Goal: Task Accomplishment & Management: Use online tool/utility

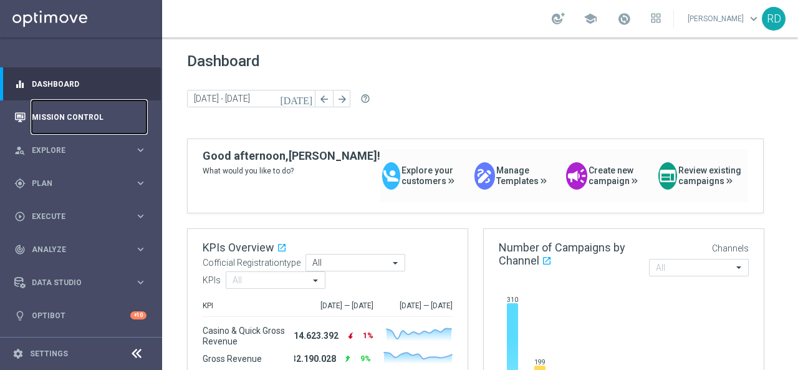
click at [65, 117] on link "Mission Control" at bounding box center [89, 116] width 115 height 33
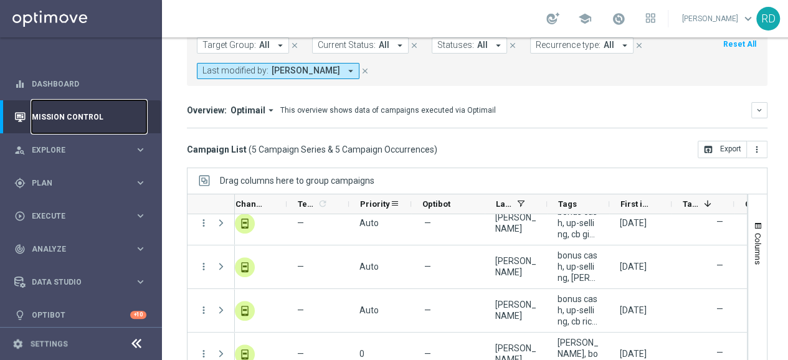
scroll to position [103, 0]
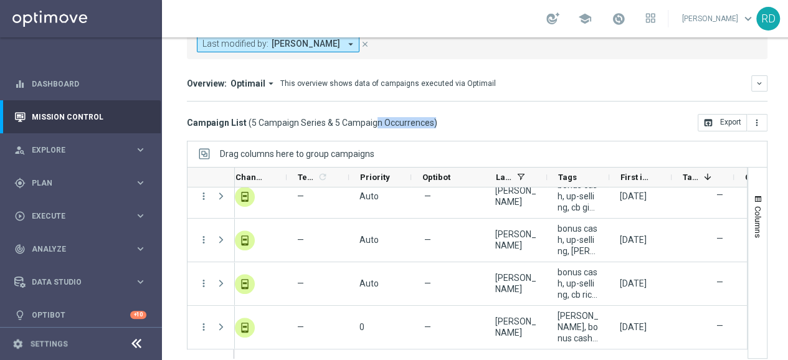
drag, startPoint x: 428, startPoint y: 112, endPoint x: 331, endPoint y: 115, distance: 97.3
click at [331, 117] on span "( 5 Campaign Series & 5 Campaign Occurrences )" at bounding box center [343, 122] width 189 height 11
copy span "5 Campaign Occurrences"
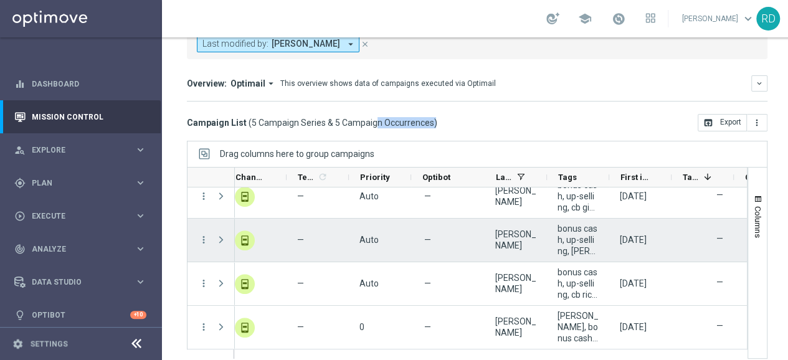
scroll to position [0, 0]
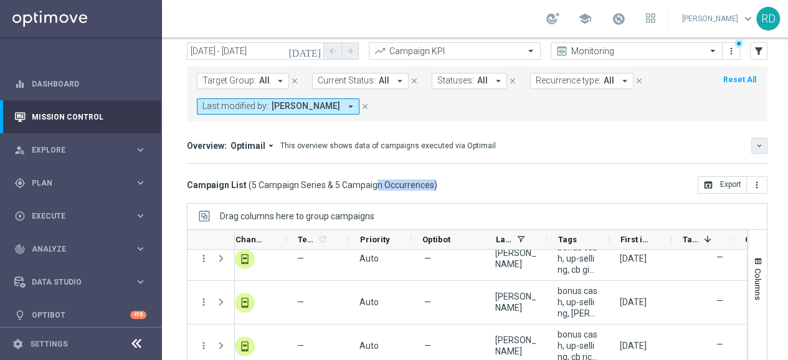
click at [758, 141] on icon "keyboard_arrow_down" at bounding box center [759, 145] width 9 height 9
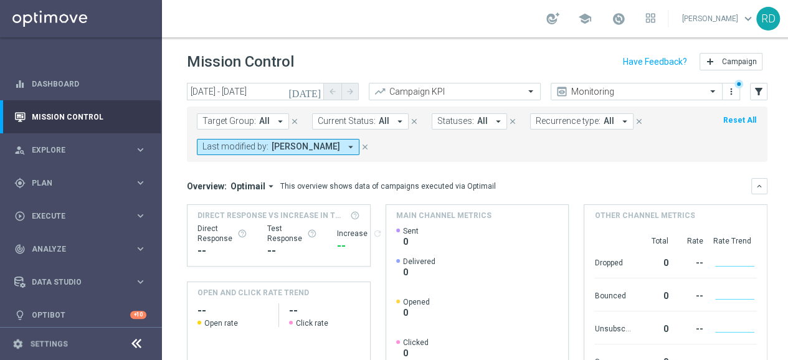
click at [313, 90] on icon "[DATE]" at bounding box center [305, 91] width 34 height 11
click at [258, 95] on input "[DATE] - [DATE]" at bounding box center [255, 91] width 137 height 17
click at [314, 92] on icon "[DATE]" at bounding box center [305, 91] width 34 height 11
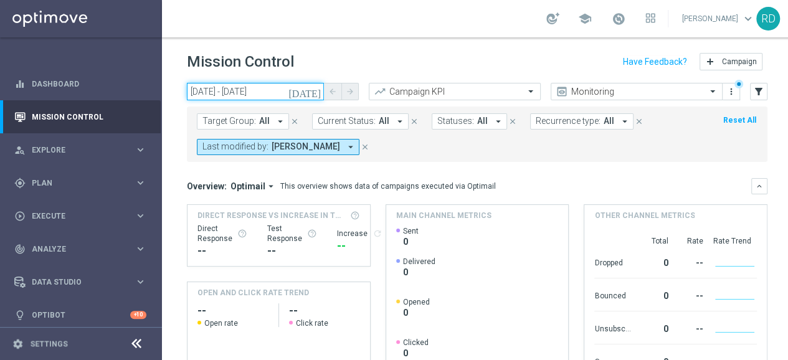
click at [267, 90] on input "[DATE] - [DATE]" at bounding box center [255, 91] width 137 height 17
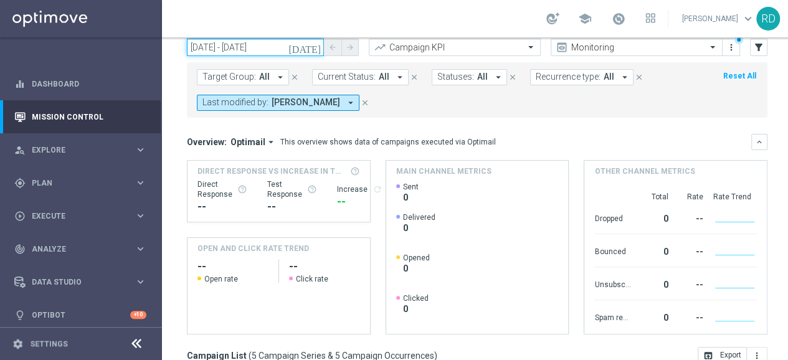
scroll to position [62, 0]
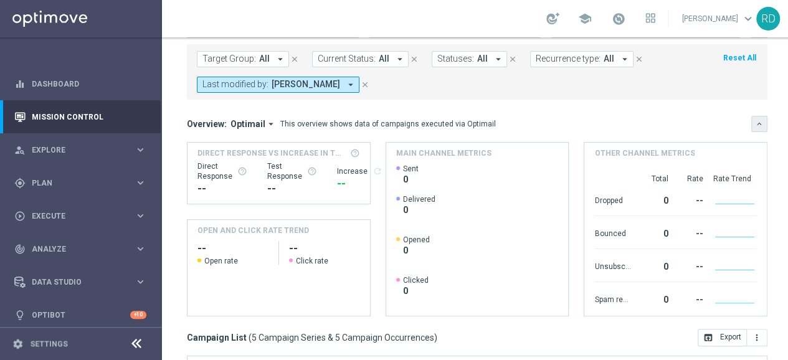
click at [755, 127] on icon "keyboard_arrow_down" at bounding box center [759, 124] width 9 height 9
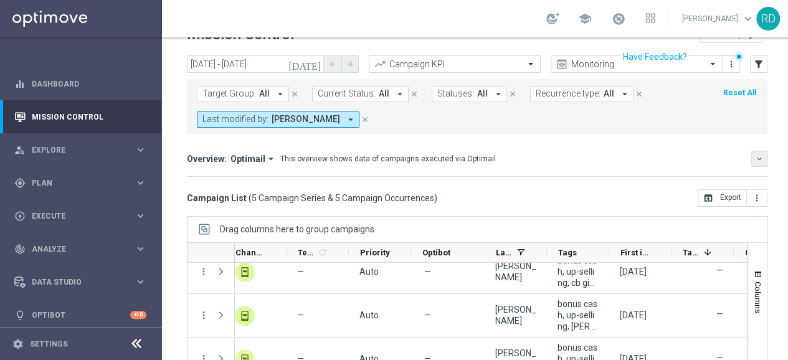
scroll to position [0, 0]
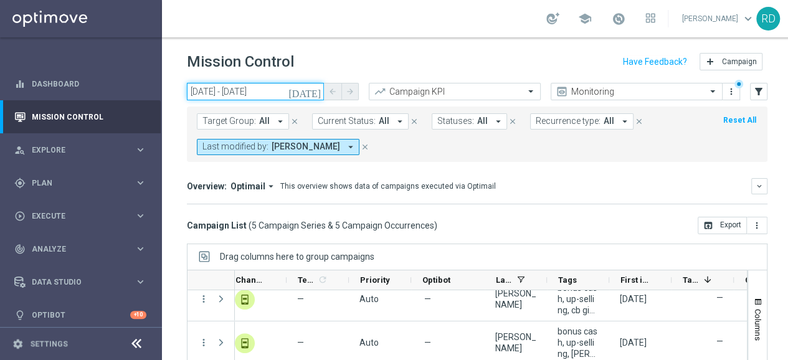
click at [242, 91] on input "[DATE] - [DATE]" at bounding box center [255, 91] width 137 height 17
click at [314, 90] on icon "[DATE]" at bounding box center [305, 91] width 34 height 11
click at [356, 146] on icon "arrow_drop_down" at bounding box center [350, 146] width 11 height 11
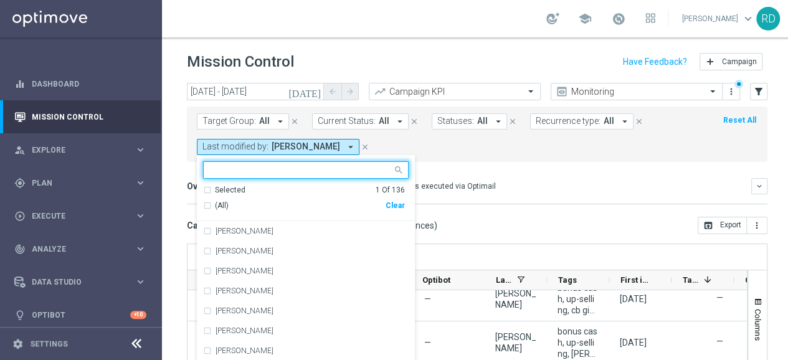
click at [233, 202] on div "(All)" at bounding box center [294, 206] width 183 height 11
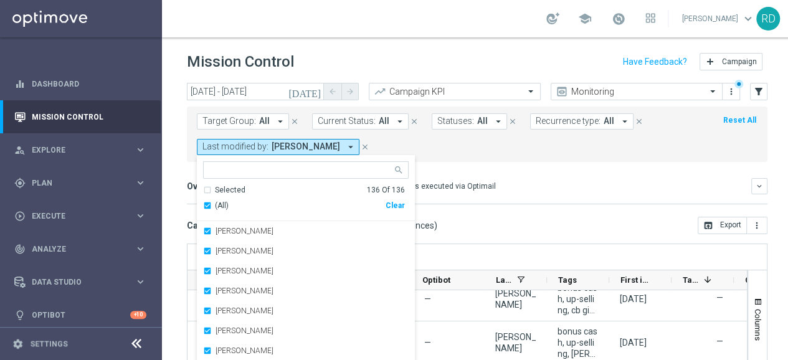
click at [459, 145] on form "Target Group: All arrow_drop_down close Current Status: All arrow_drop_down clo…" at bounding box center [449, 134] width 505 height 42
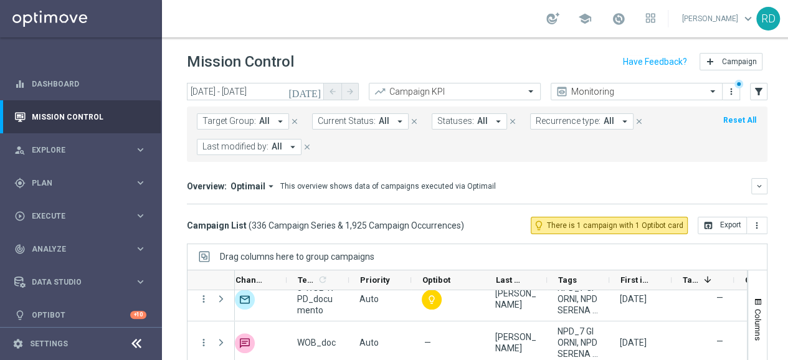
click at [315, 92] on icon "[DATE]" at bounding box center [305, 91] width 34 height 11
click at [618, 19] on span at bounding box center [619, 19] width 14 height 14
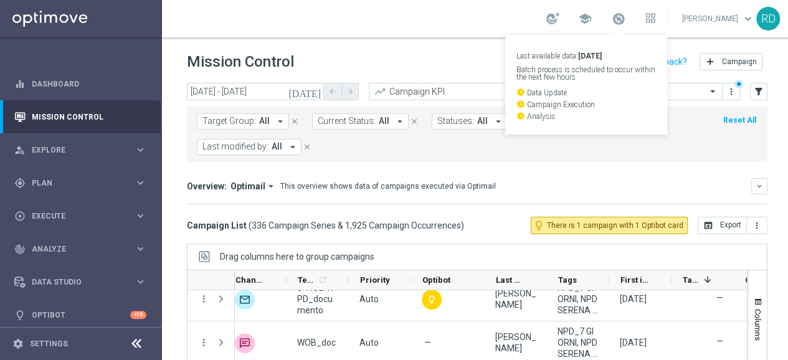
click at [300, 104] on div "Target Group: All arrow_drop_down close Current Status: All arrow_drop_down clo…" at bounding box center [477, 132] width 581 height 60
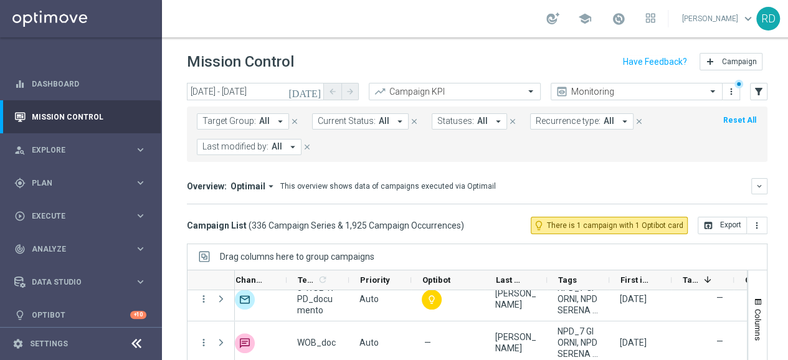
click at [317, 93] on icon "[DATE]" at bounding box center [305, 91] width 34 height 11
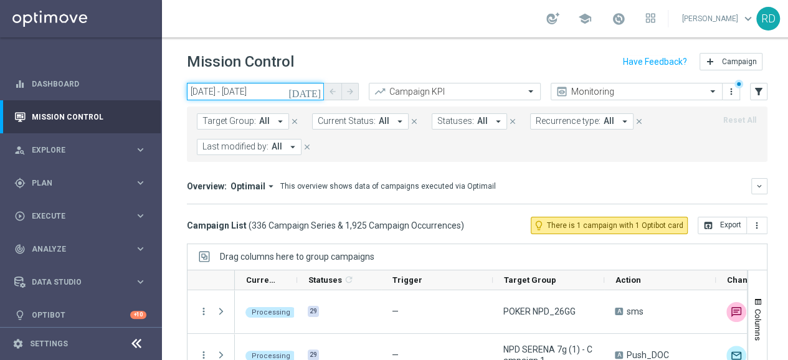
click at [212, 95] on input "[DATE] - [DATE]" at bounding box center [255, 91] width 137 height 17
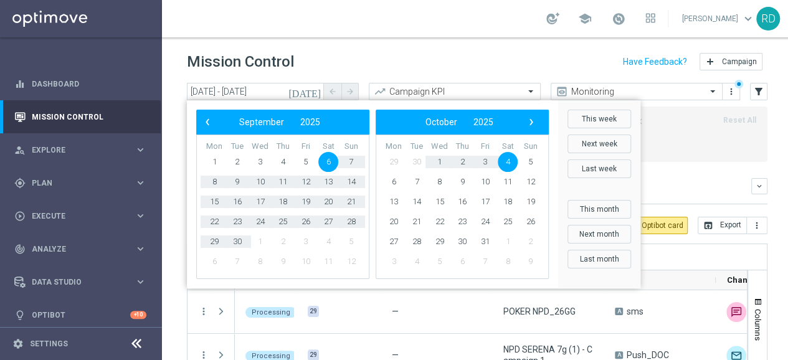
click at [330, 159] on span "6" at bounding box center [328, 162] width 20 height 20
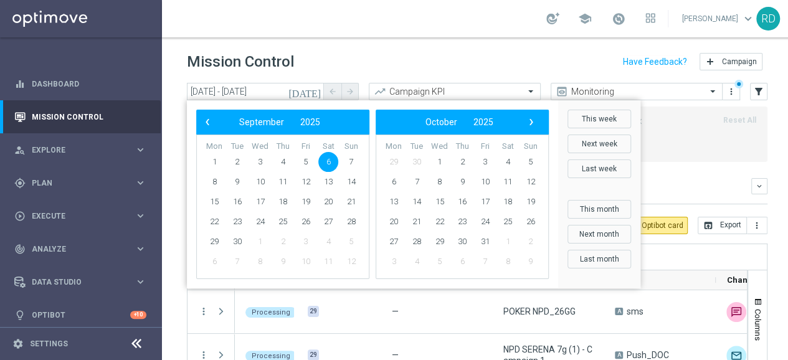
click at [328, 159] on span "6" at bounding box center [328, 162] width 20 height 20
type input "06 Sep 2025 - 06 Sep 2025"
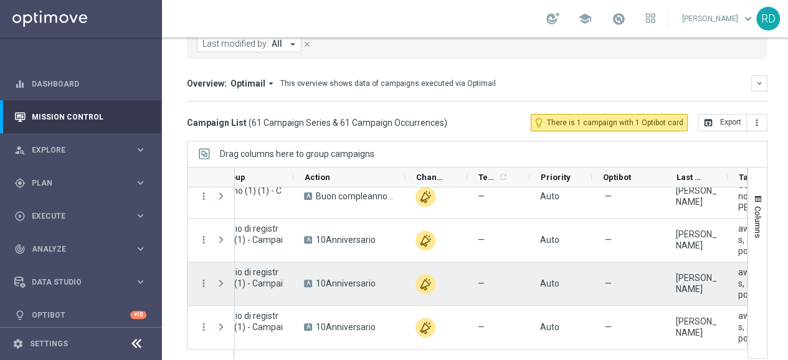
scroll to position [1066, 0]
